Goal: Information Seeking & Learning: Learn about a topic

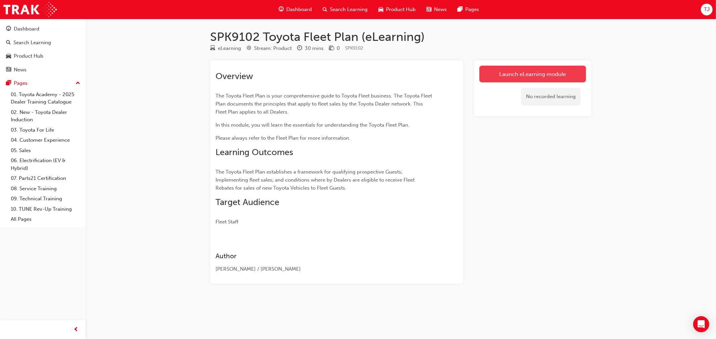
click at [518, 76] on link "Launch eLearning module" at bounding box center [532, 74] width 107 height 17
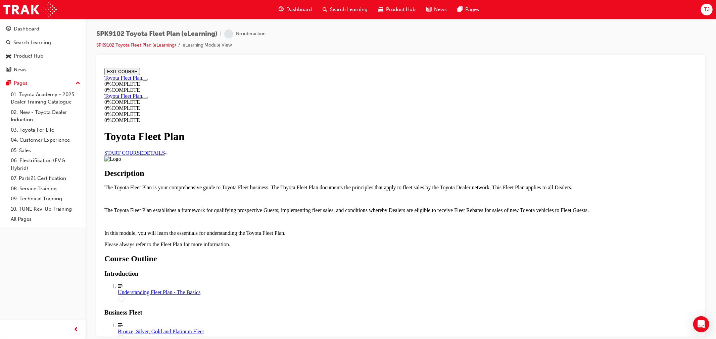
click at [143, 156] on link "START COURSE" at bounding box center [123, 153] width 39 height 6
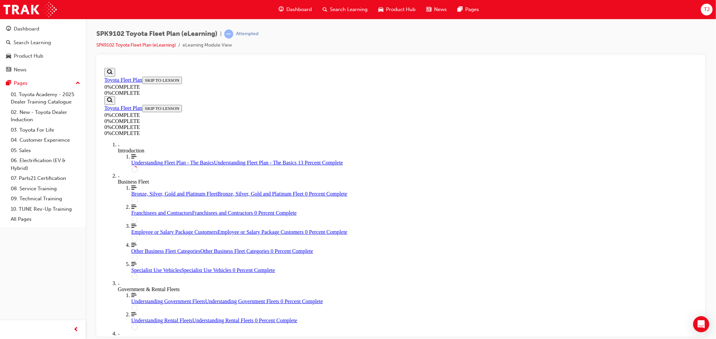
scroll to position [98, 0]
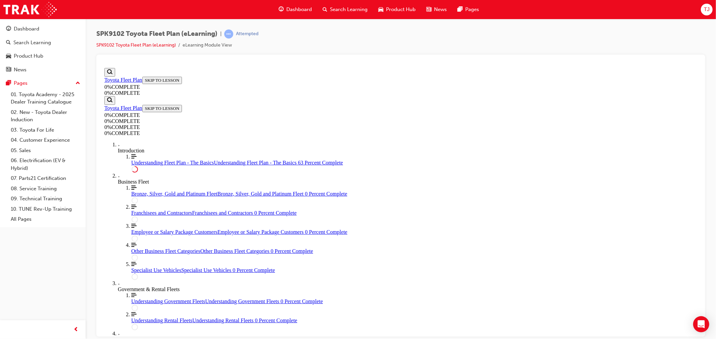
scroll to position [1183, 0]
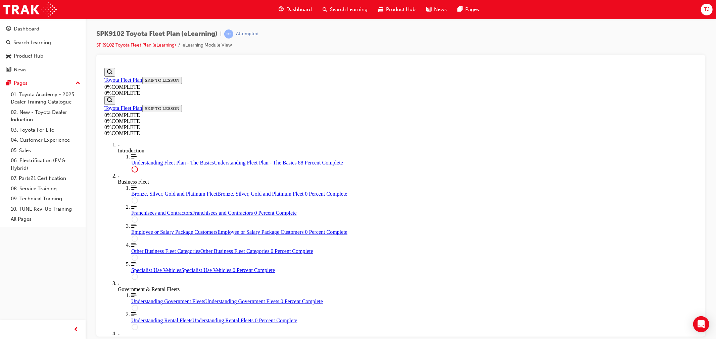
scroll to position [1530, 0]
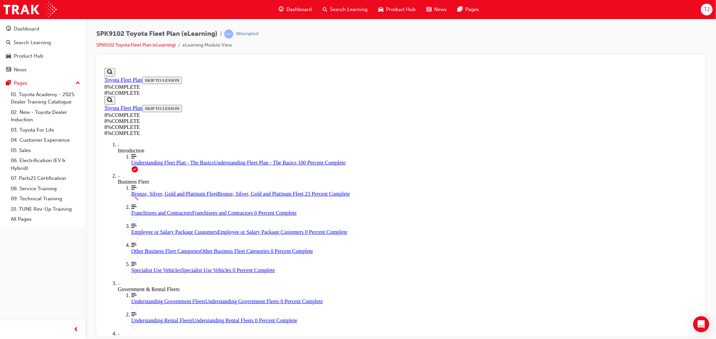
drag, startPoint x: 357, startPoint y: 137, endPoint x: 381, endPoint y: 254, distance: 119.2
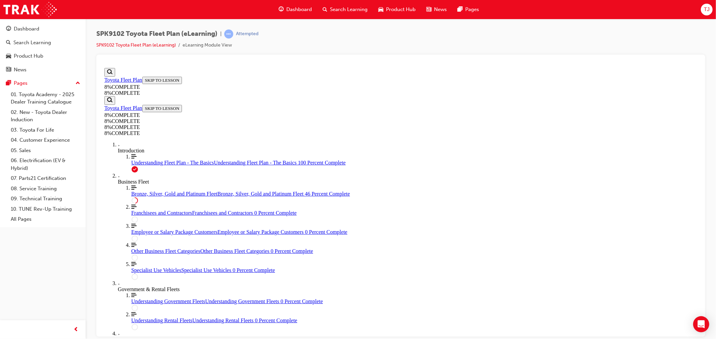
drag, startPoint x: 381, startPoint y: 144, endPoint x: 398, endPoint y: 182, distance: 41.2
drag, startPoint x: 396, startPoint y: 190, endPoint x: 396, endPoint y: 218, distance: 28.5
drag, startPoint x: 399, startPoint y: 158, endPoint x: 417, endPoint y: 200, distance: 45.7
drag, startPoint x: 400, startPoint y: 162, endPoint x: 423, endPoint y: 156, distance: 23.8
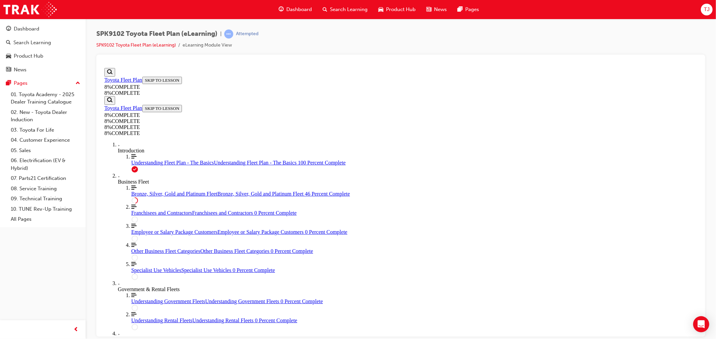
drag, startPoint x: 422, startPoint y: 155, endPoint x: 465, endPoint y: 162, distance: 43.5
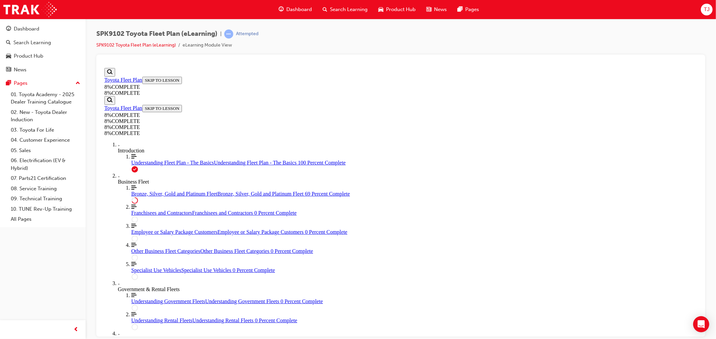
drag, startPoint x: 353, startPoint y: 197, endPoint x: 372, endPoint y: 261, distance: 67.2
drag, startPoint x: 387, startPoint y: 201, endPoint x: 404, endPoint y: 298, distance: 98.1
drag, startPoint x: 394, startPoint y: 197, endPoint x: 411, endPoint y: 238, distance: 44.4
drag, startPoint x: 380, startPoint y: 201, endPoint x: 420, endPoint y: 206, distance: 40.3
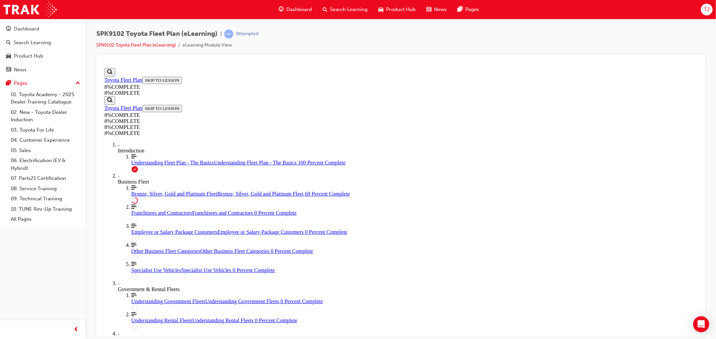
drag, startPoint x: 392, startPoint y: 140, endPoint x: 410, endPoint y: 245, distance: 107.2
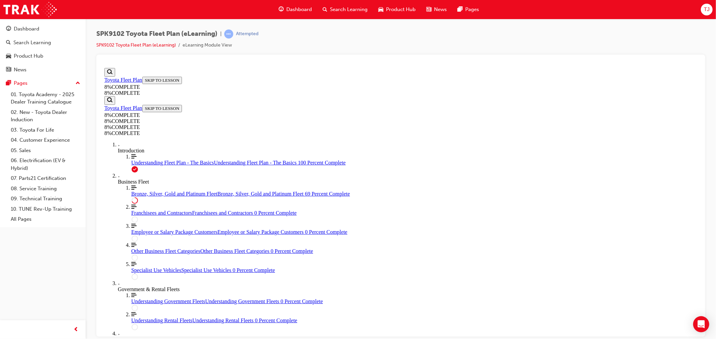
drag, startPoint x: 395, startPoint y: 171, endPoint x: 414, endPoint y: 171, distance: 18.1
drag, startPoint x: 407, startPoint y: 201, endPoint x: 429, endPoint y: 140, distance: 65.4
drag, startPoint x: 384, startPoint y: 194, endPoint x: 411, endPoint y: 198, distance: 27.1
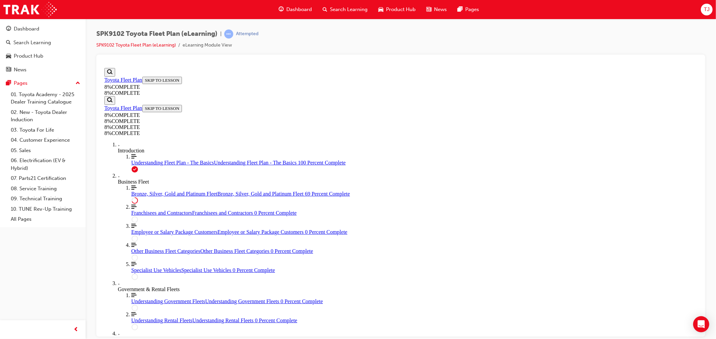
drag, startPoint x: 366, startPoint y: 246, endPoint x: 387, endPoint y: 211, distance: 40.4
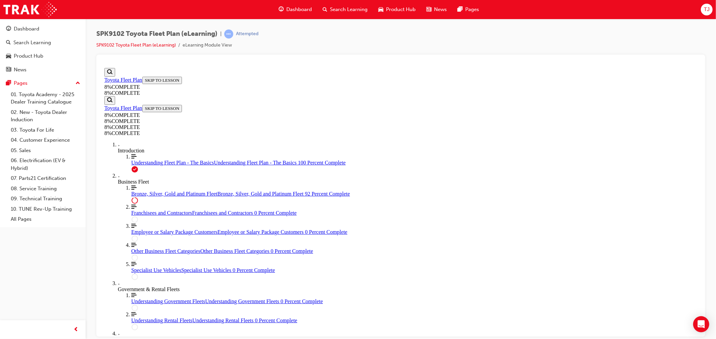
scroll to position [2843, 0]
drag, startPoint x: 374, startPoint y: 250, endPoint x: 399, endPoint y: 219, distance: 39.6
drag, startPoint x: 380, startPoint y: 246, endPoint x: 406, endPoint y: 245, distance: 25.2
drag, startPoint x: 438, startPoint y: 278, endPoint x: 445, endPoint y: 276, distance: 7.1
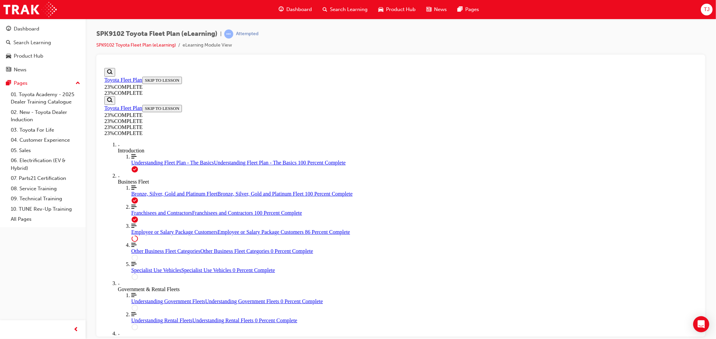
scroll to position [736, 0]
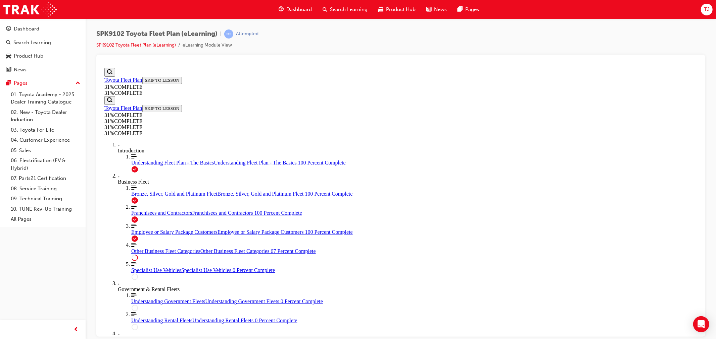
scroll to position [252, 0]
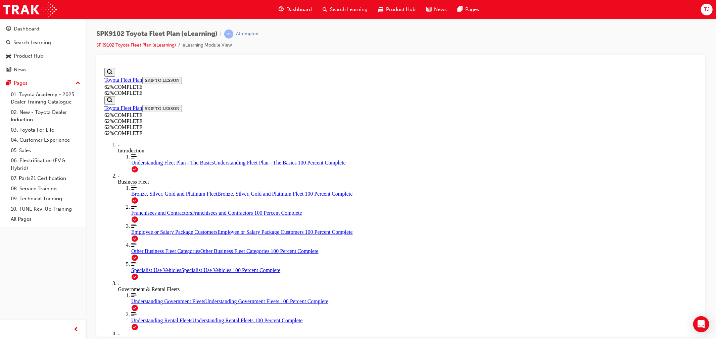
scroll to position [408, 0]
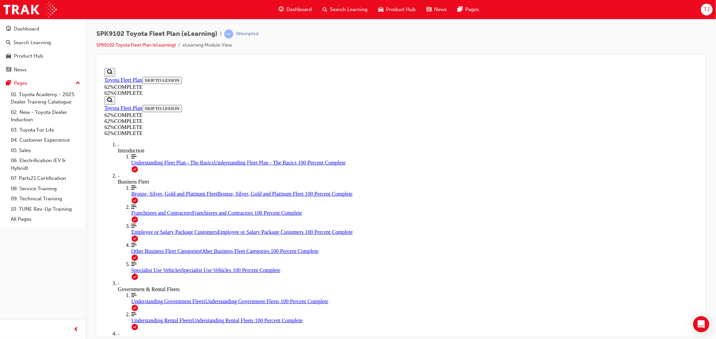
scroll to position [601, 0]
drag, startPoint x: 479, startPoint y: 231, endPoint x: 500, endPoint y: 230, distance: 21.1
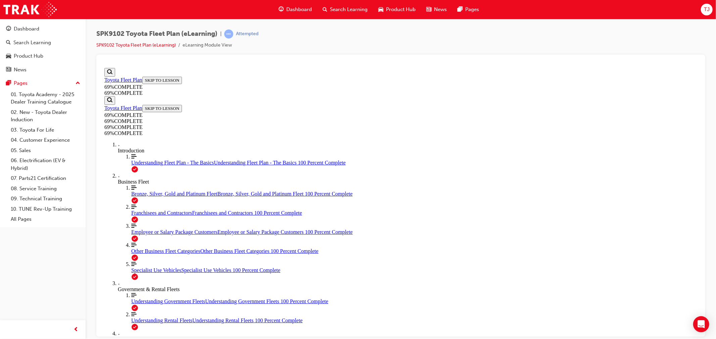
scroll to position [1365, 0]
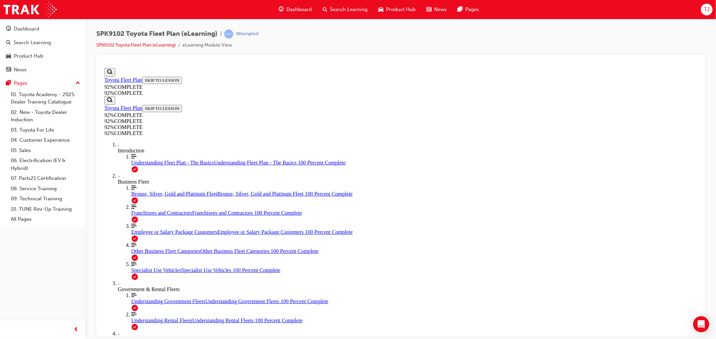
scroll to position [24, 0]
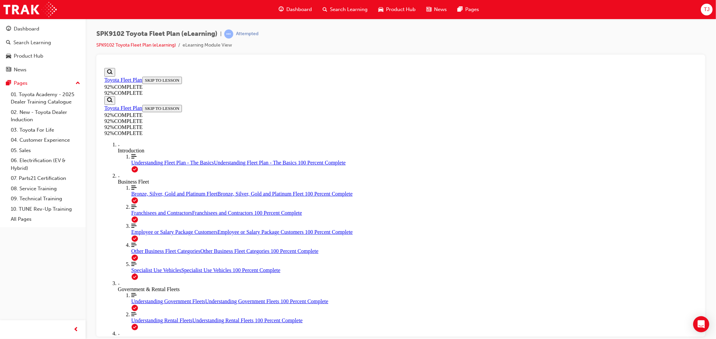
drag, startPoint x: 389, startPoint y: 216, endPoint x: 418, endPoint y: 275, distance: 66.0
drag, startPoint x: 408, startPoint y: 246, endPoint x: 428, endPoint y: 217, distance: 35.0
drag, startPoint x: 401, startPoint y: 250, endPoint x: 422, endPoint y: 247, distance: 21.0
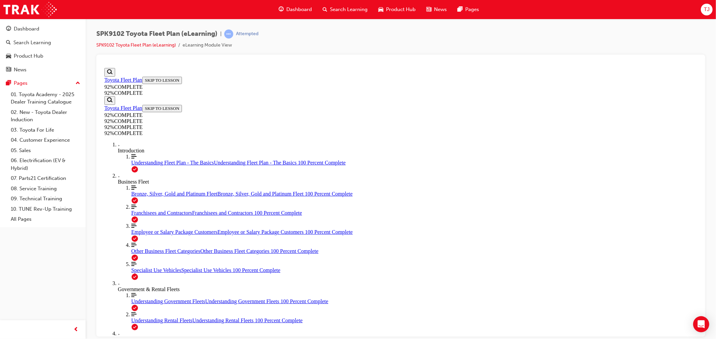
drag, startPoint x: 418, startPoint y: 254, endPoint x: 443, endPoint y: 262, distance: 26.1
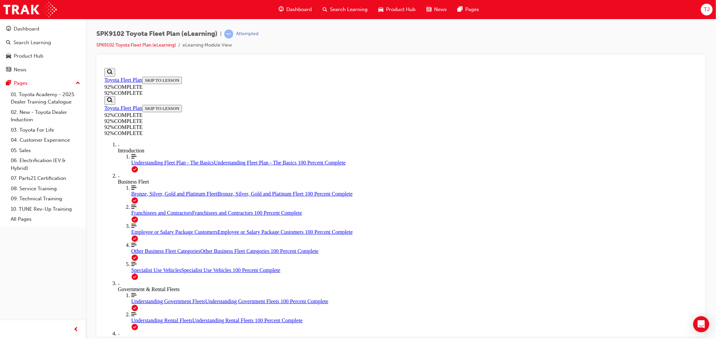
drag, startPoint x: 350, startPoint y: 235, endPoint x: 358, endPoint y: 244, distance: 11.2
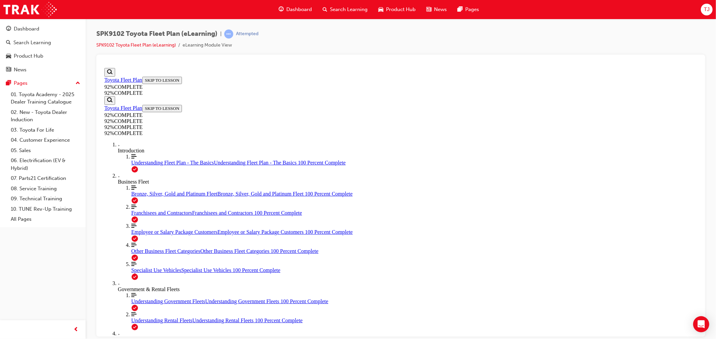
scroll to position [24, 0]
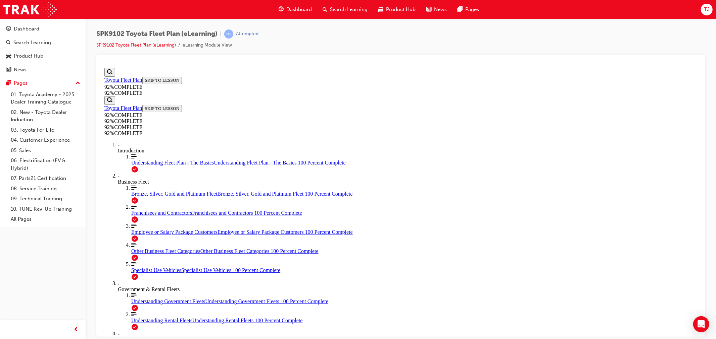
scroll to position [133, 0]
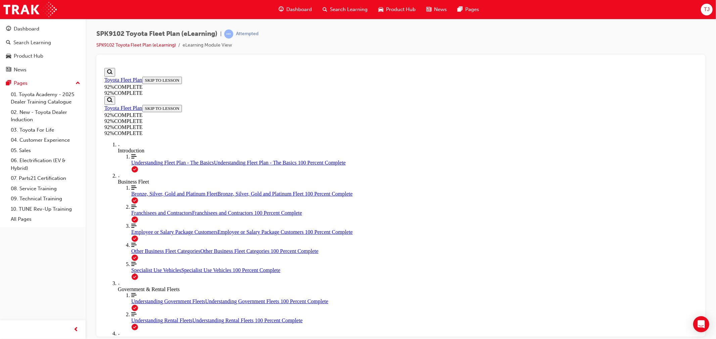
scroll to position [60, 0]
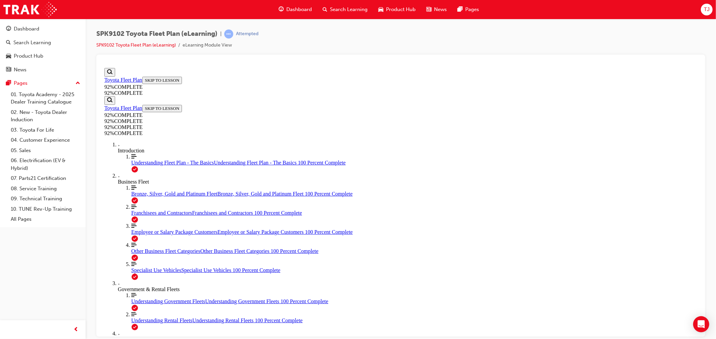
drag, startPoint x: 415, startPoint y: 221, endPoint x: 437, endPoint y: 271, distance: 54.7
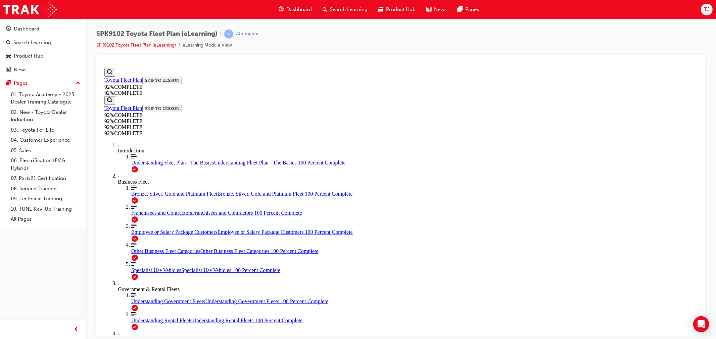
drag, startPoint x: 422, startPoint y: 244, endPoint x: 430, endPoint y: 230, distance: 16.1
drag, startPoint x: 427, startPoint y: 224, endPoint x: 448, endPoint y: 219, distance: 21.1
drag, startPoint x: 432, startPoint y: 240, endPoint x: 443, endPoint y: 245, distance: 12.5
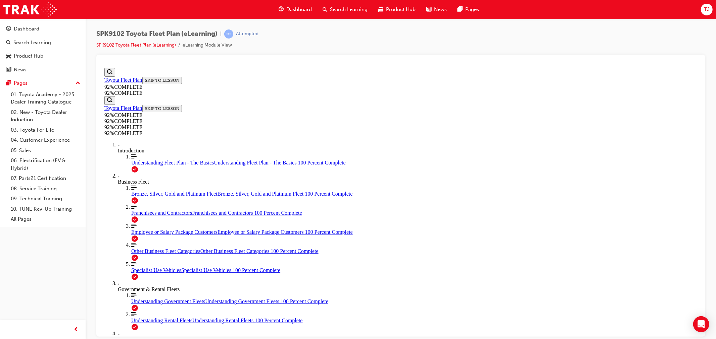
drag, startPoint x: 423, startPoint y: 252, endPoint x: 462, endPoint y: 249, distance: 38.3
drag, startPoint x: 465, startPoint y: 303, endPoint x: 453, endPoint y: 311, distance: 14.0
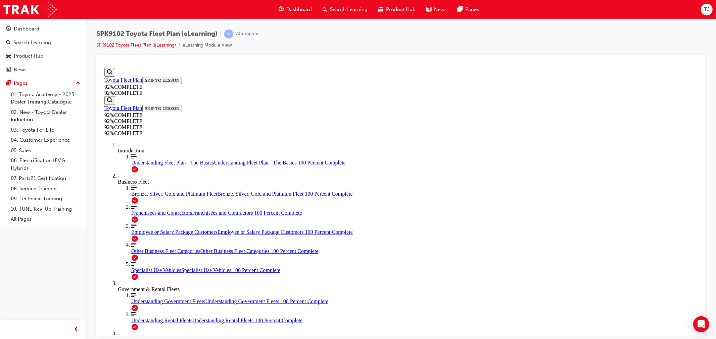
scroll to position [24, 0]
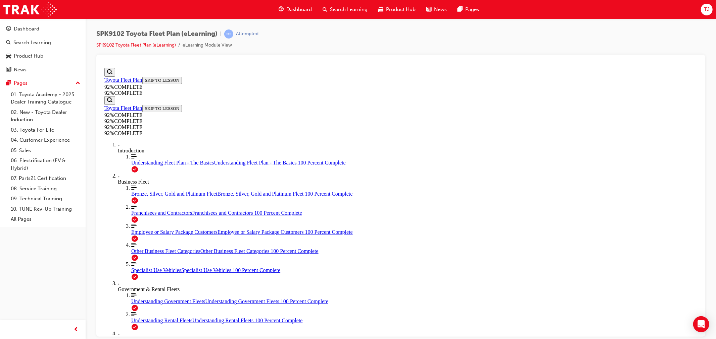
scroll to position [24, 0]
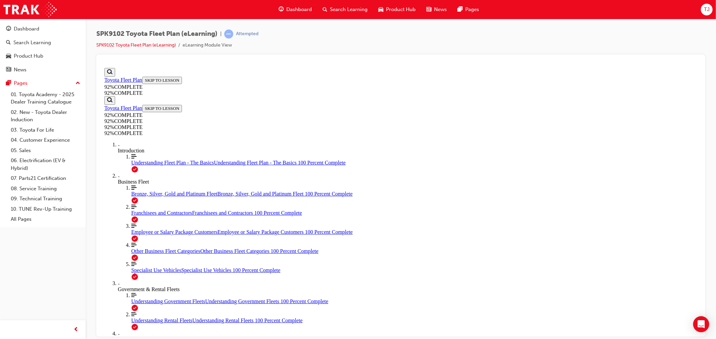
scroll to position [68, 0]
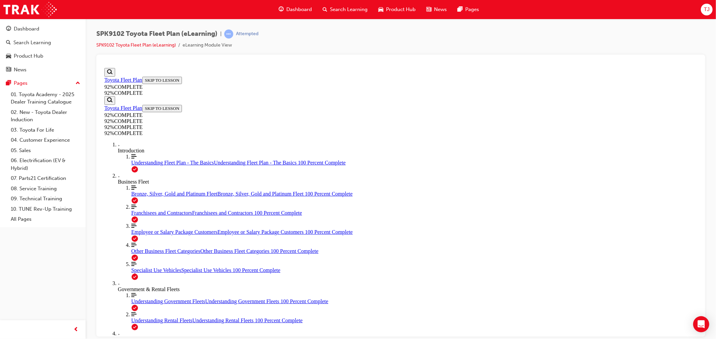
scroll to position [106, 0]
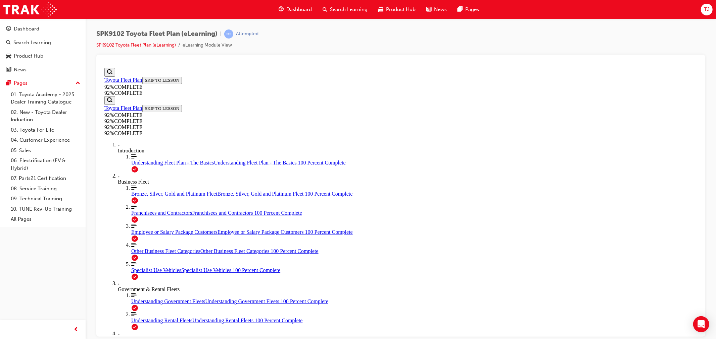
scroll to position [60, 0]
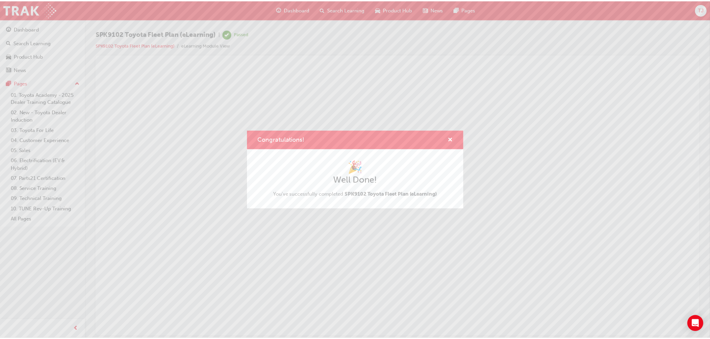
scroll to position [0, 0]
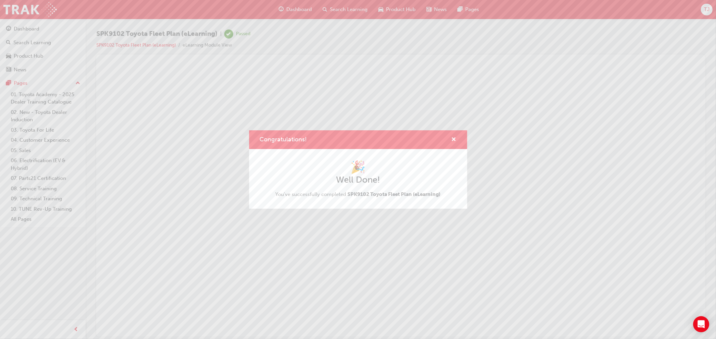
click at [456, 136] on div "Congratulations!" at bounding box center [358, 139] width 218 height 19
click at [453, 140] on span "cross-icon" at bounding box center [453, 140] width 5 height 6
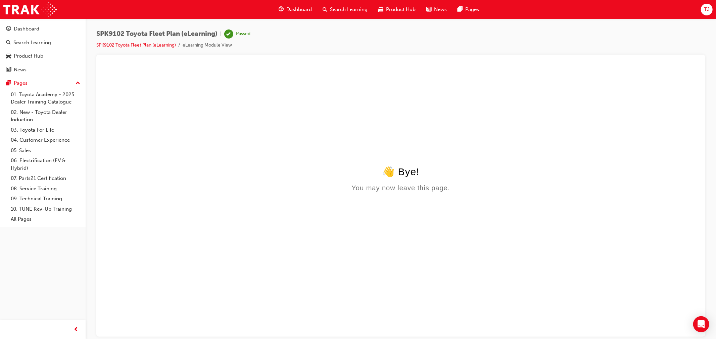
click at [302, 15] on div "Dashboard" at bounding box center [295, 10] width 44 height 14
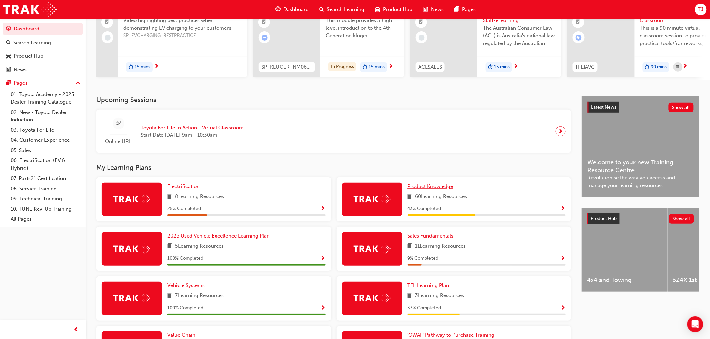
click at [422, 189] on span "Product Knowledge" at bounding box center [431, 186] width 46 height 6
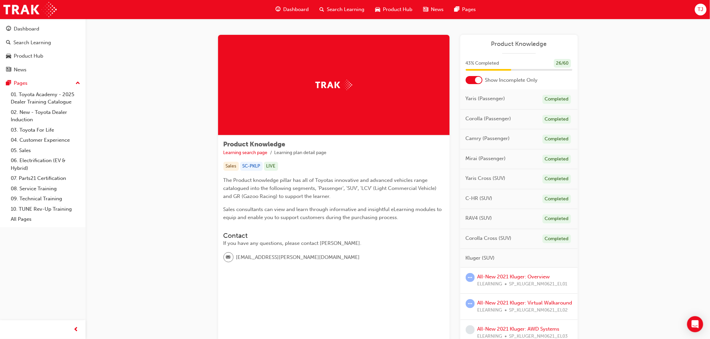
click at [472, 218] on span "RAV4 (SUV)" at bounding box center [479, 219] width 27 height 8
click at [339, 8] on span "Search Learning" at bounding box center [346, 10] width 38 height 8
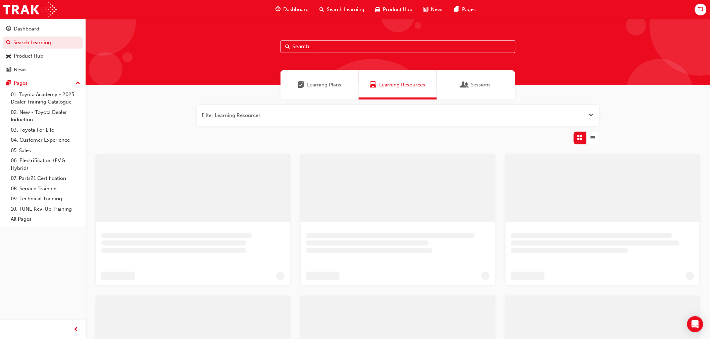
click at [353, 51] on input "text" at bounding box center [397, 46] width 235 height 13
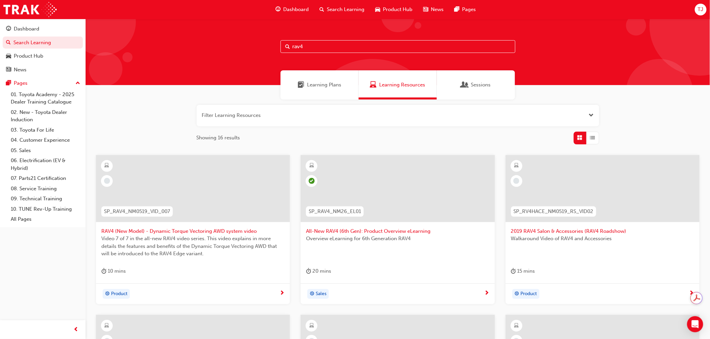
type input "rav4"
click at [374, 222] on div at bounding box center [397, 194] width 183 height 67
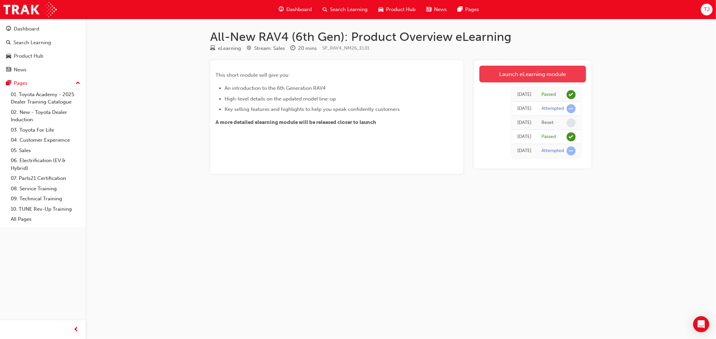
click at [511, 75] on link "Launch eLearning module" at bounding box center [532, 74] width 107 height 17
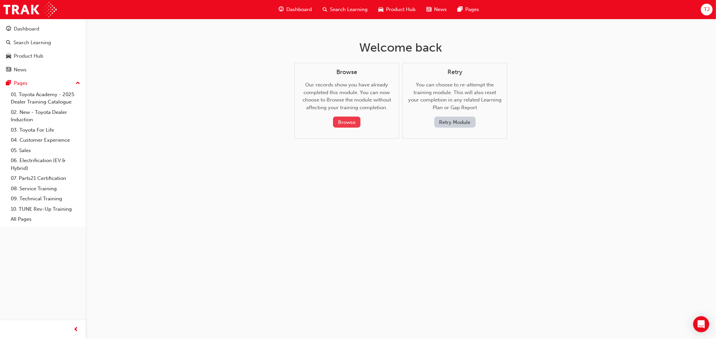
click at [344, 124] on button "Browse" at bounding box center [347, 122] width 28 height 11
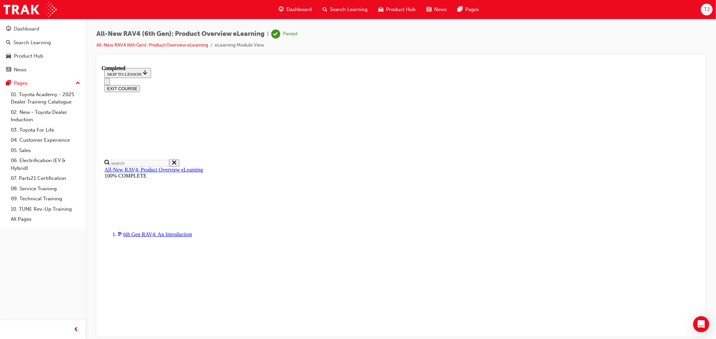
scroll to position [23, 0]
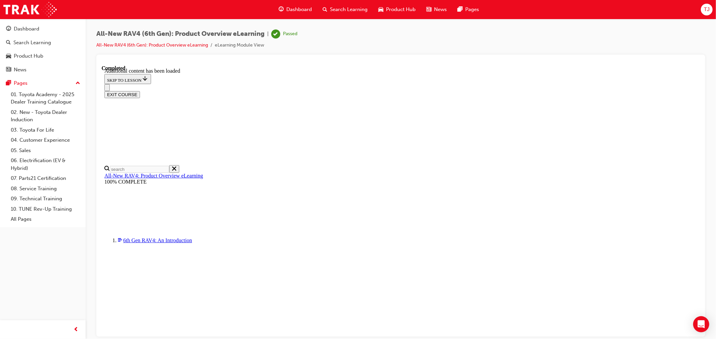
scroll to position [694, 0]
